Goal: Download file/media

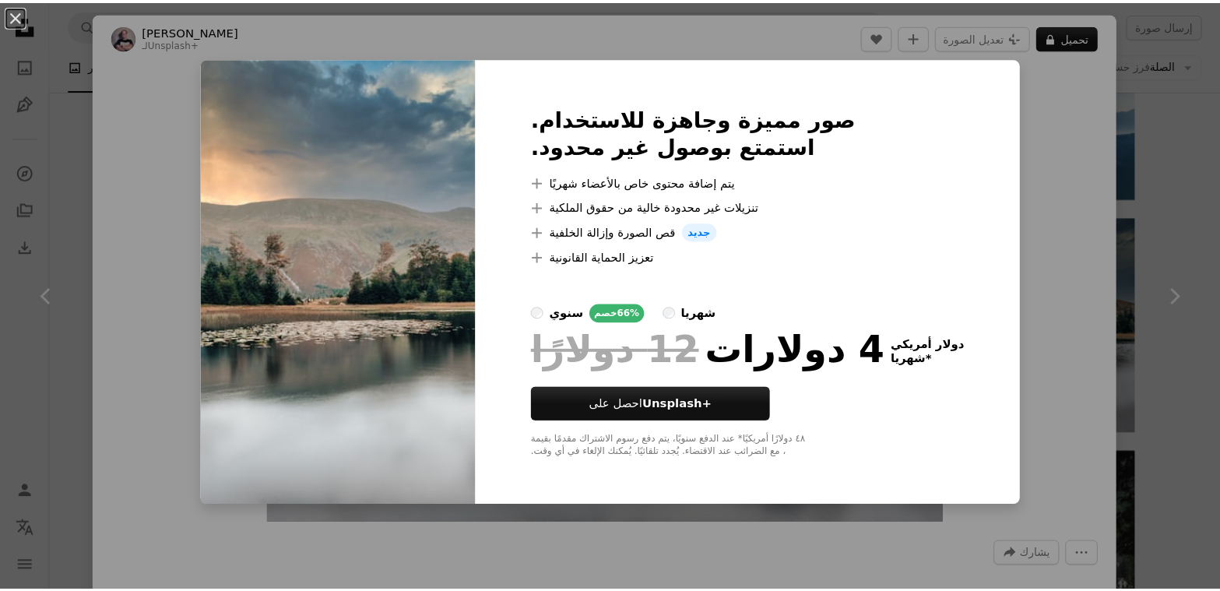
scroll to position [21645, 0]
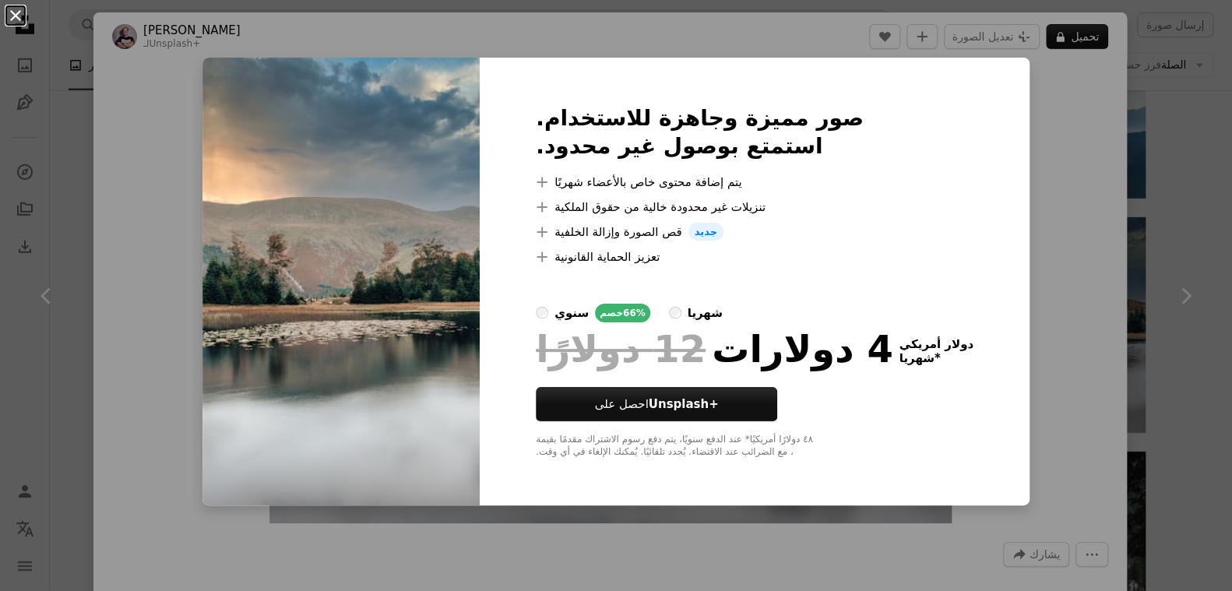
click at [16, 16] on button "An X shape" at bounding box center [15, 15] width 19 height 19
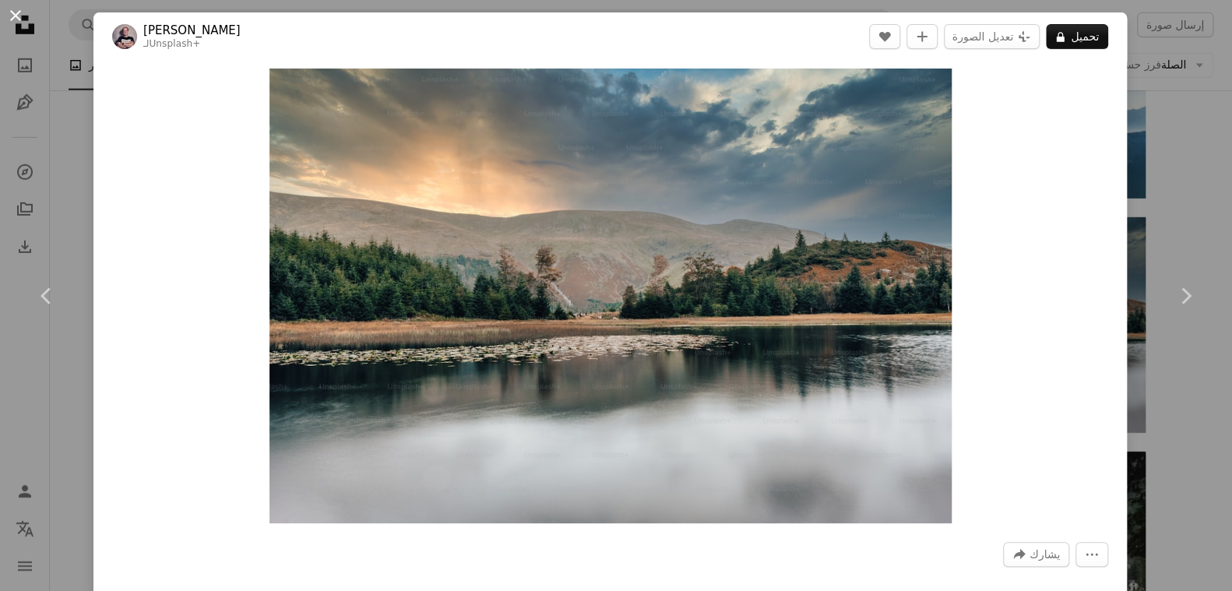
click at [14, 21] on button "An X shape" at bounding box center [15, 15] width 19 height 19
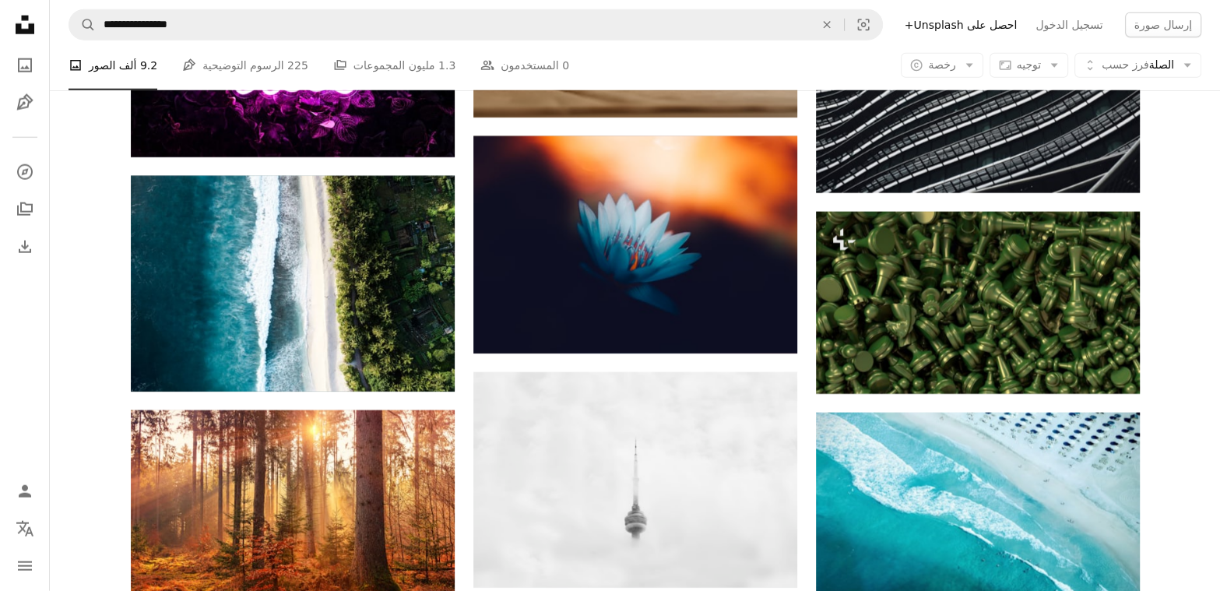
scroll to position [33370, 0]
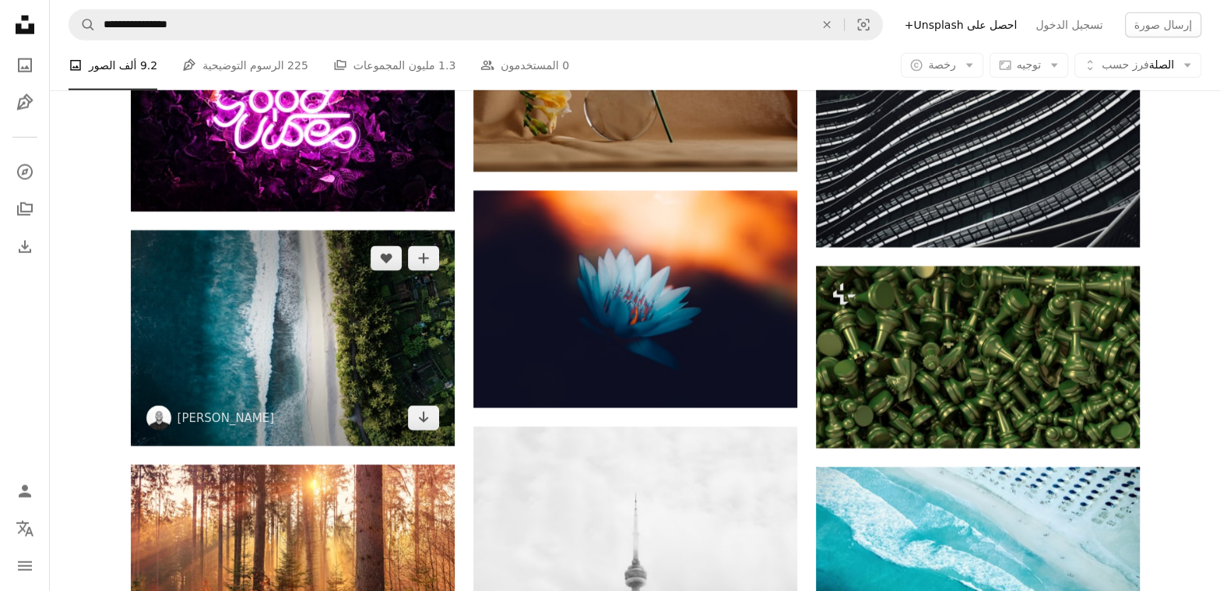
click at [410, 340] on img at bounding box center [293, 338] width 324 height 216
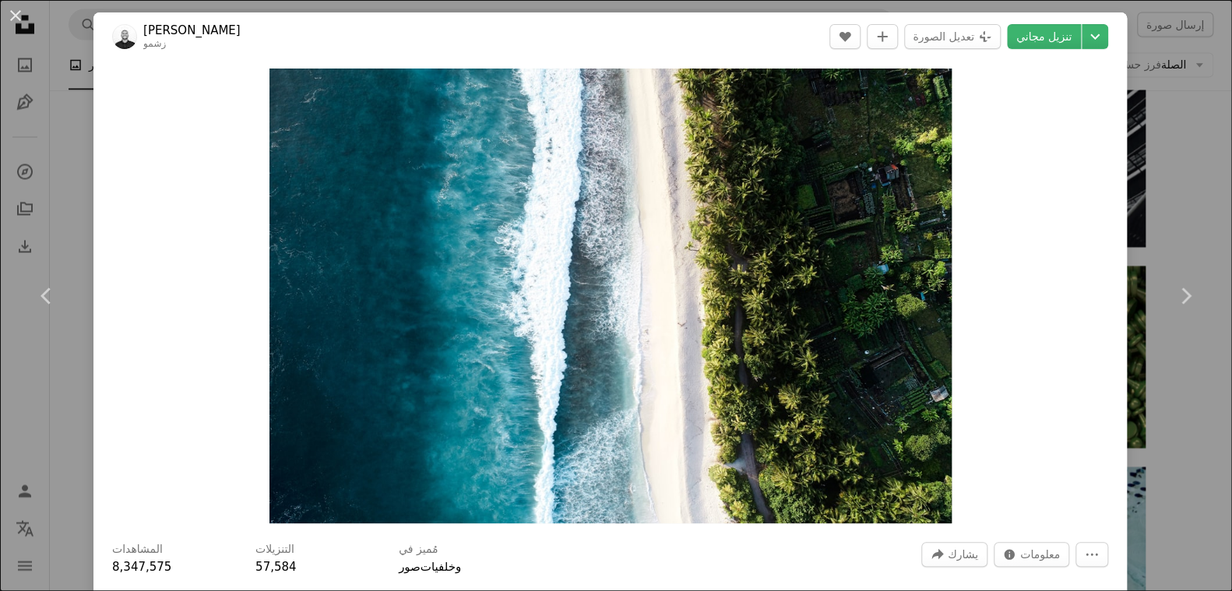
drag, startPoint x: 11, startPoint y: 12, endPoint x: 504, endPoint y: 311, distance: 576.4
click at [12, 12] on button "An X shape" at bounding box center [15, 15] width 19 height 19
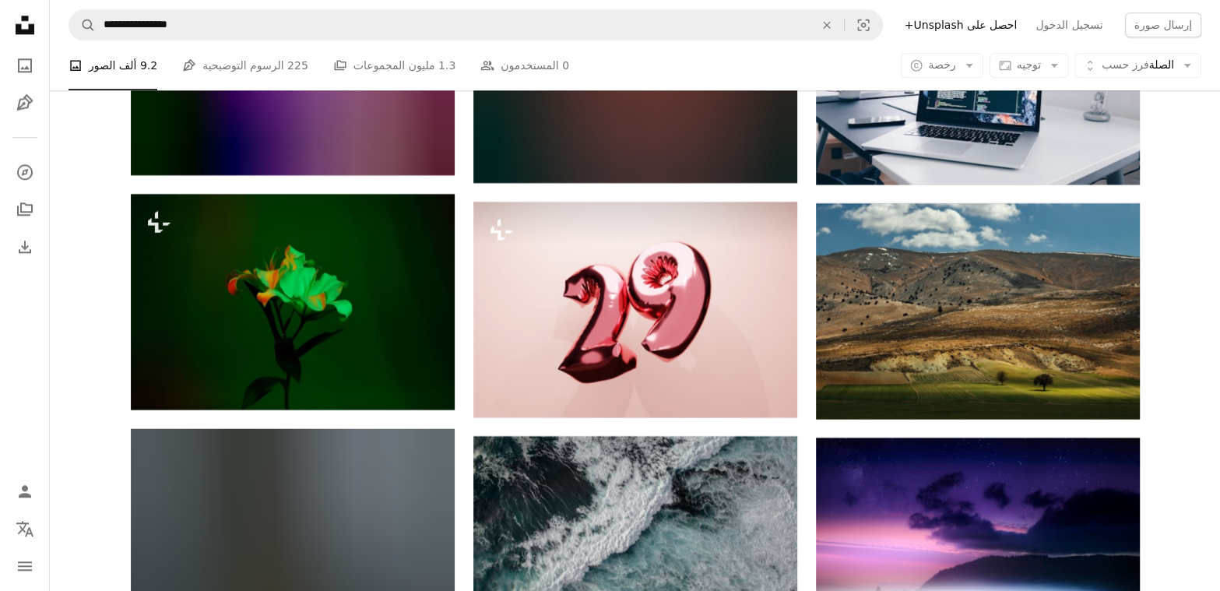
scroll to position [38330, 0]
